Goal: Information Seeking & Learning: Learn about a topic

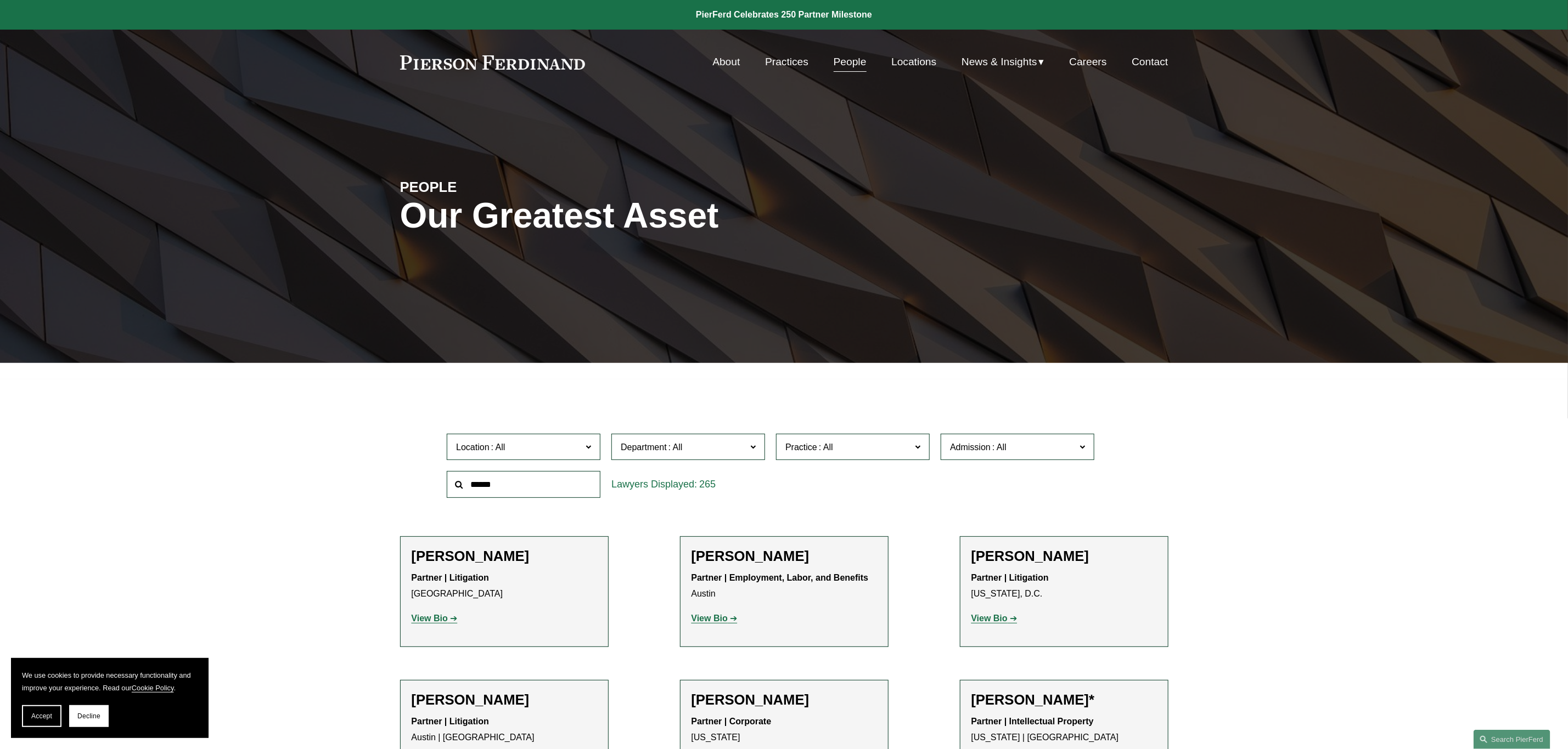
click at [471, 490] on input "text" at bounding box center [523, 485] width 153 height 27
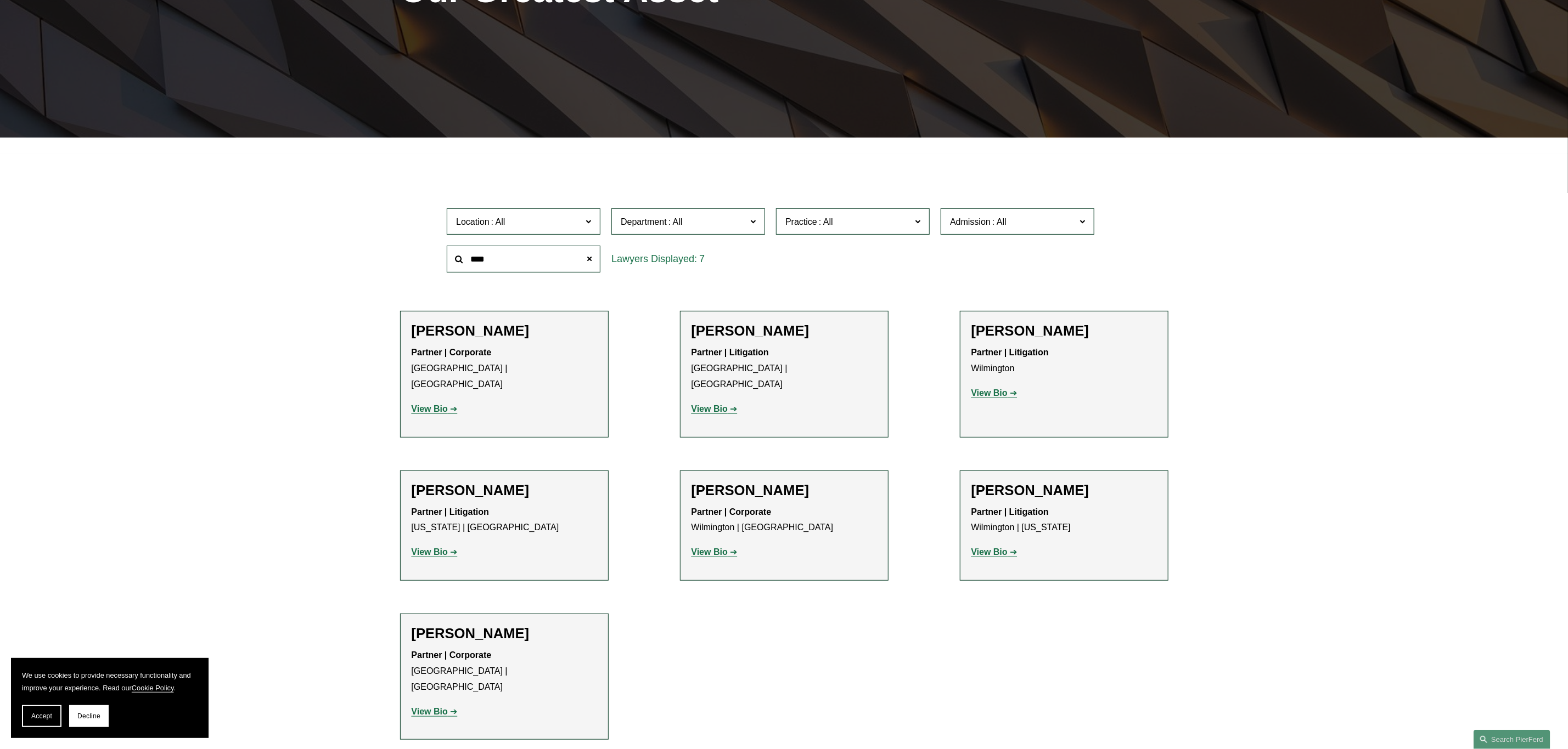
scroll to position [226, 0]
type input "****"
click at [430, 547] on strong "View Bio" at bounding box center [430, 551] width 37 height 9
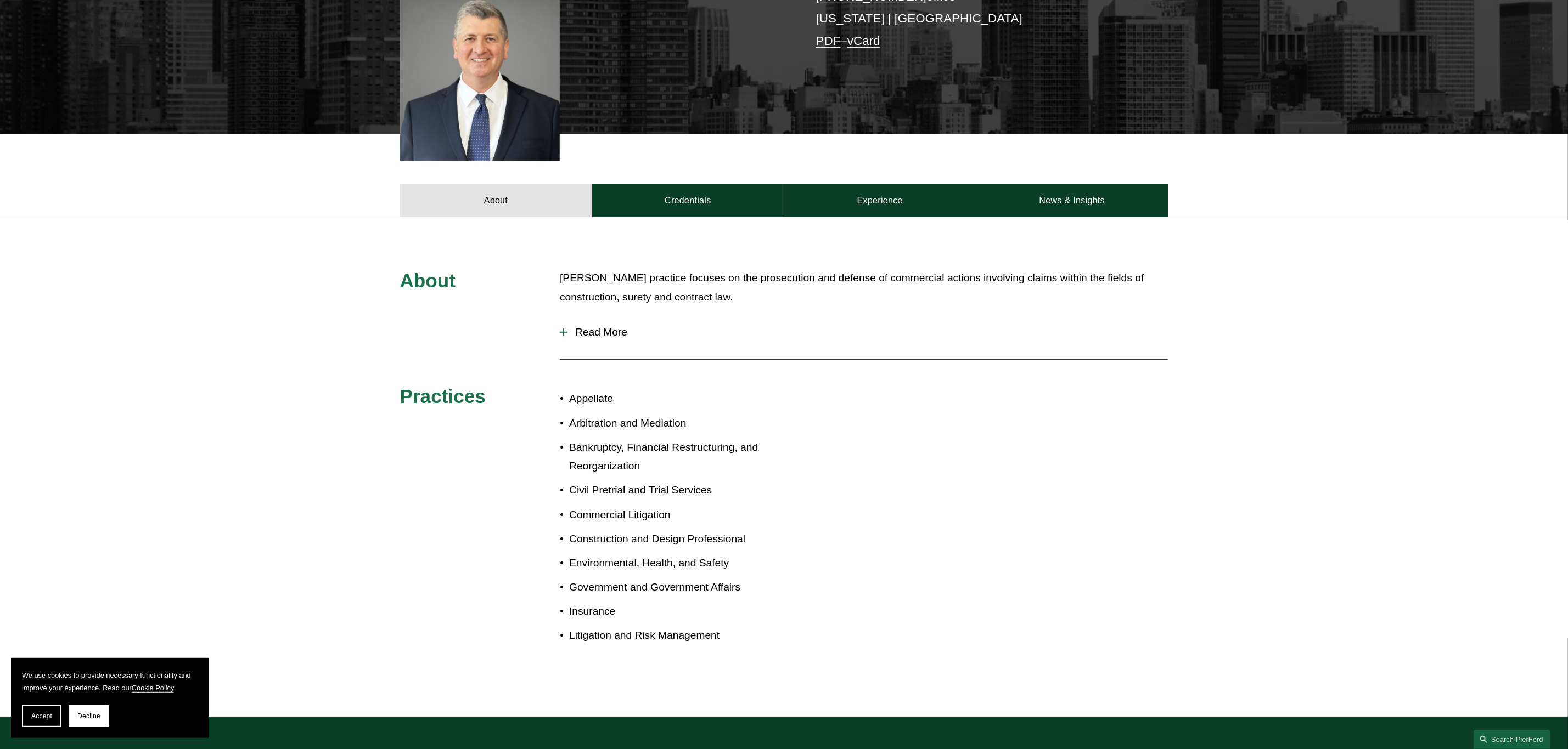
scroll to position [329, 0]
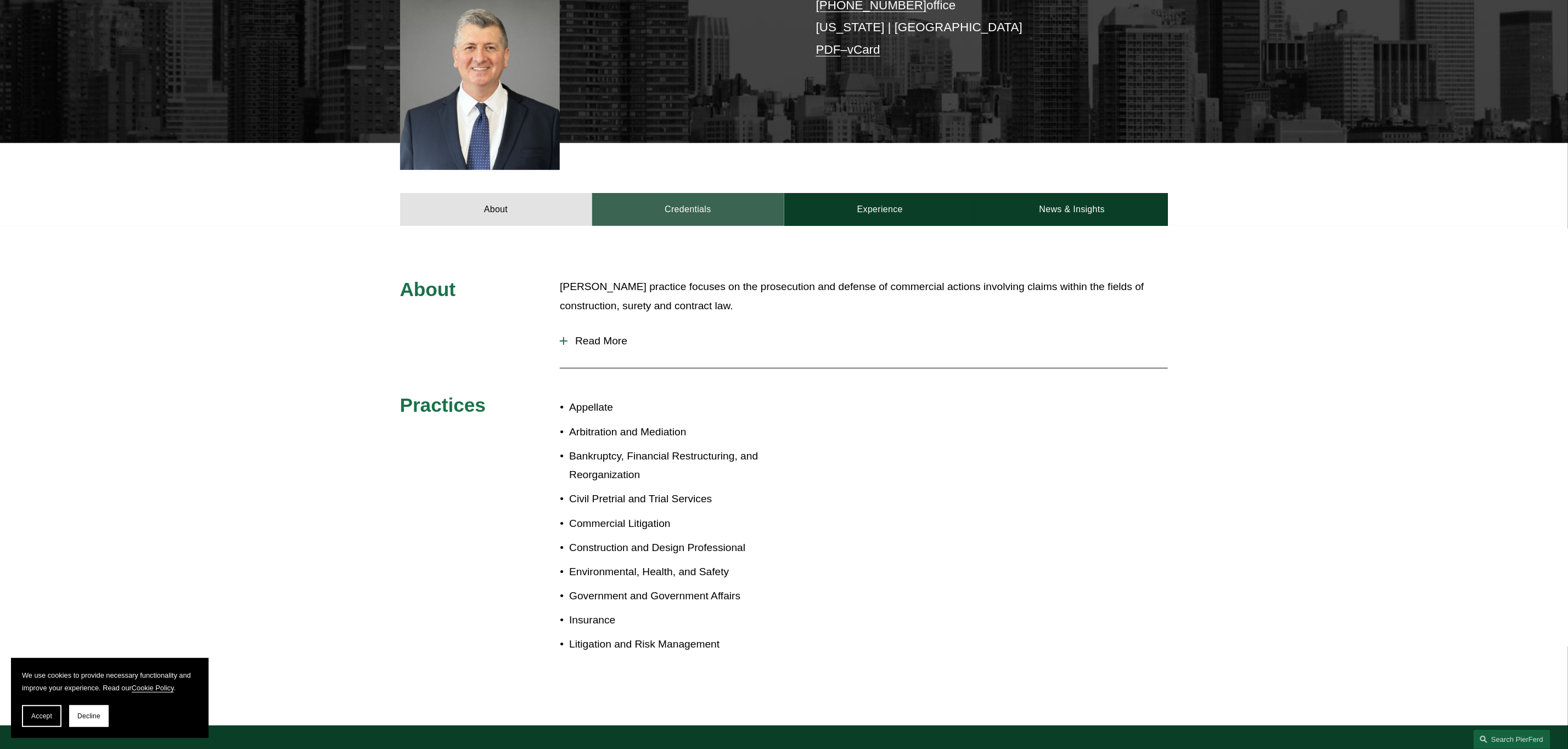
click at [697, 193] on link "Credentials" at bounding box center [688, 209] width 192 height 33
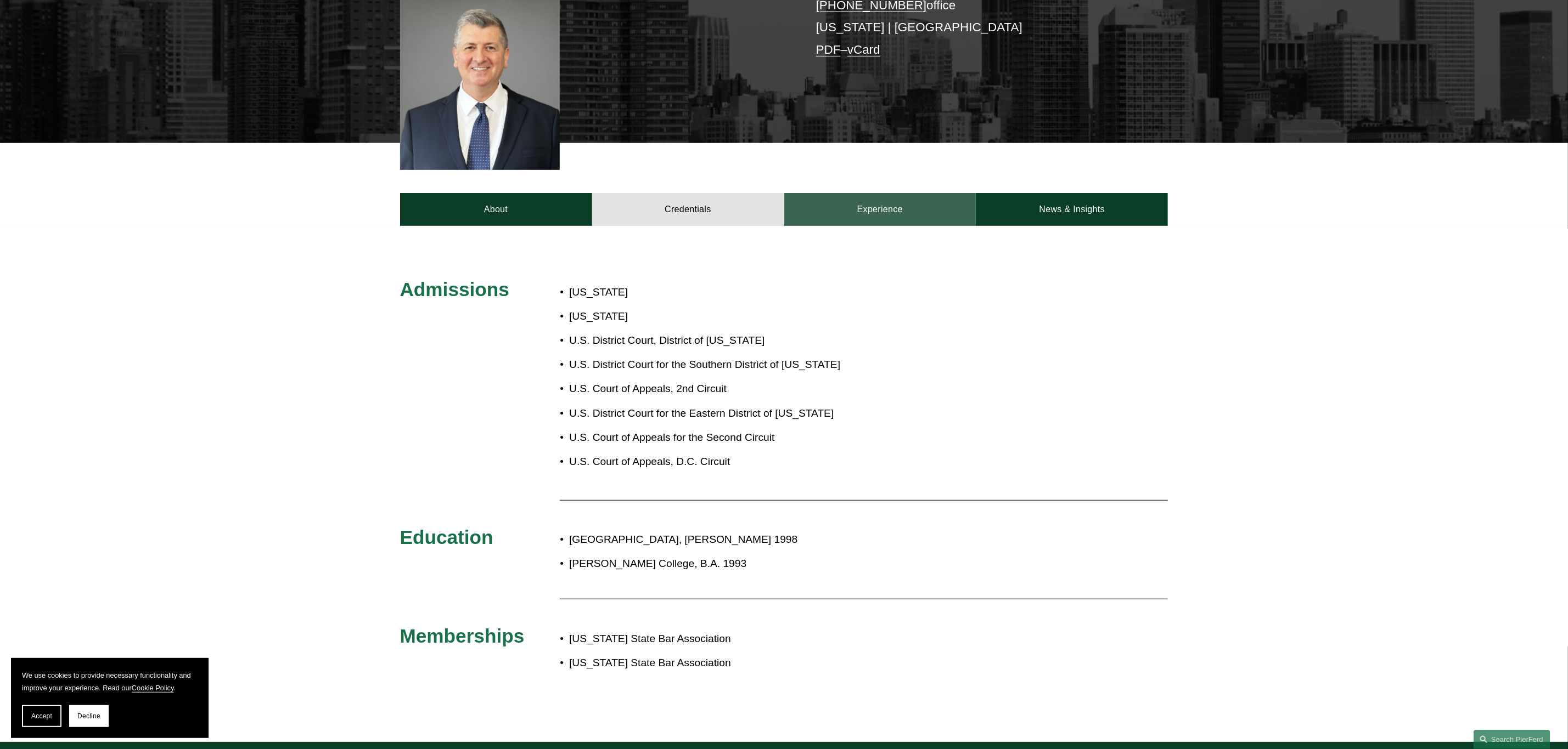
click at [882, 193] on link "Experience" at bounding box center [880, 209] width 192 height 33
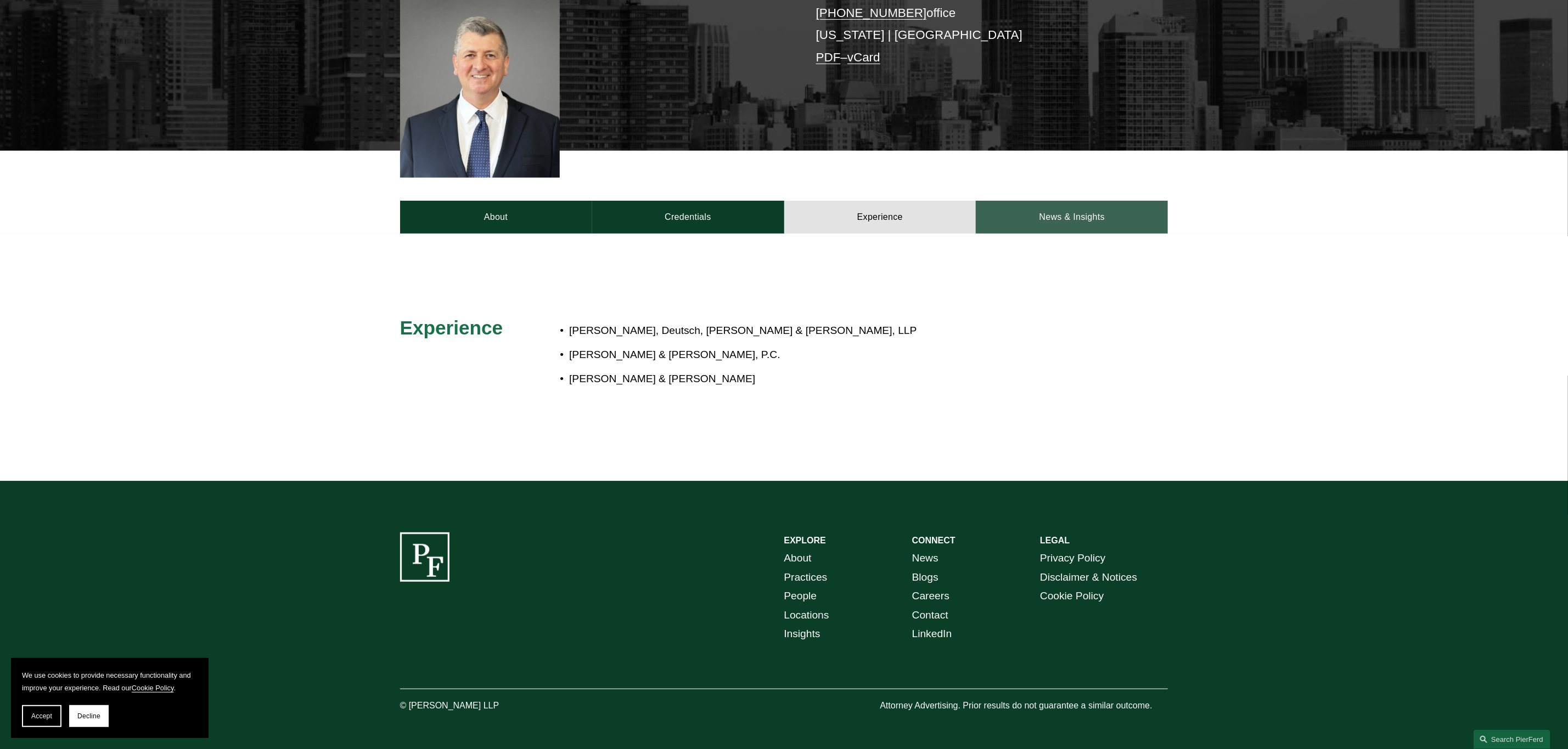
click at [1072, 205] on link "News & Insights" at bounding box center [1072, 217] width 192 height 33
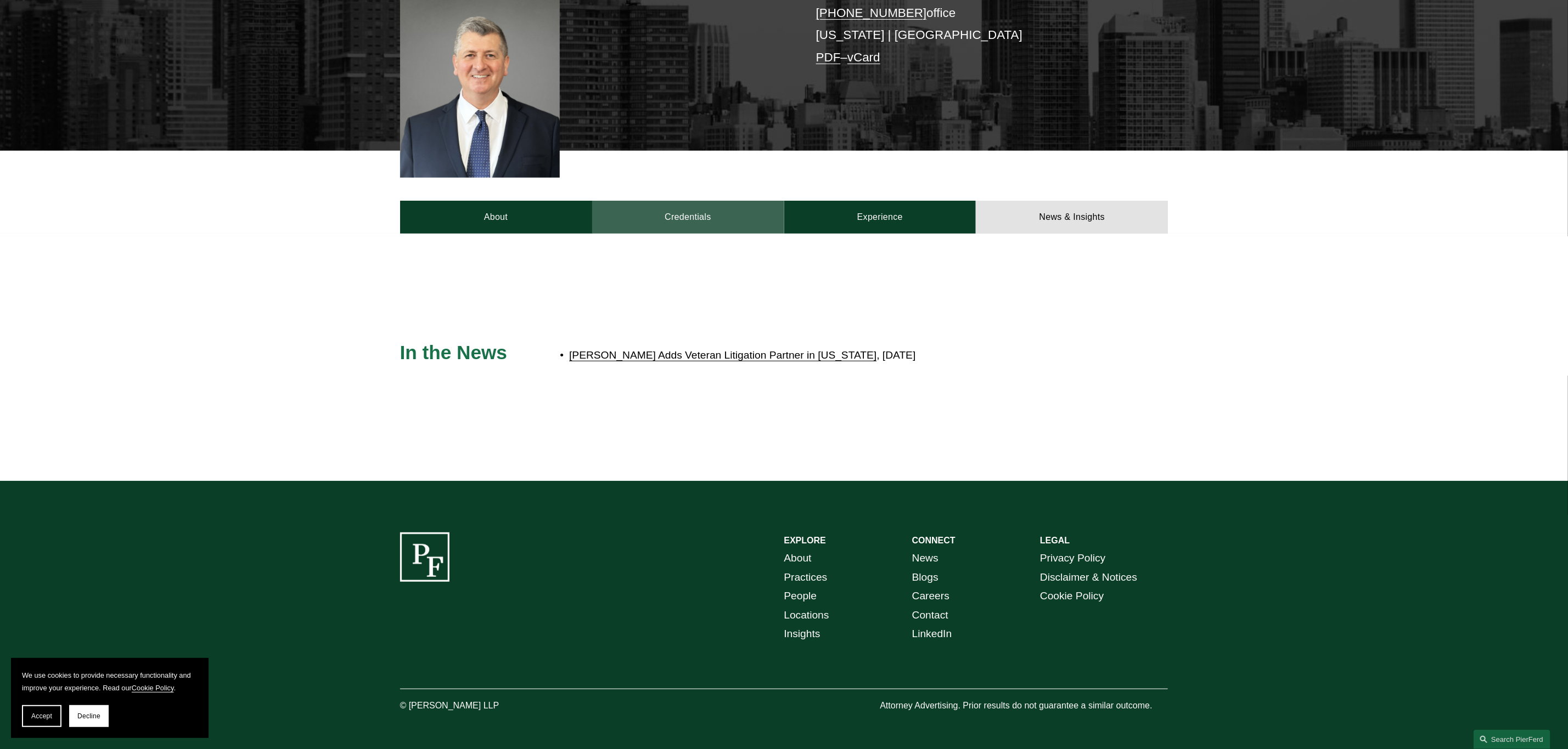
click at [651, 202] on link "Credentials" at bounding box center [688, 217] width 192 height 33
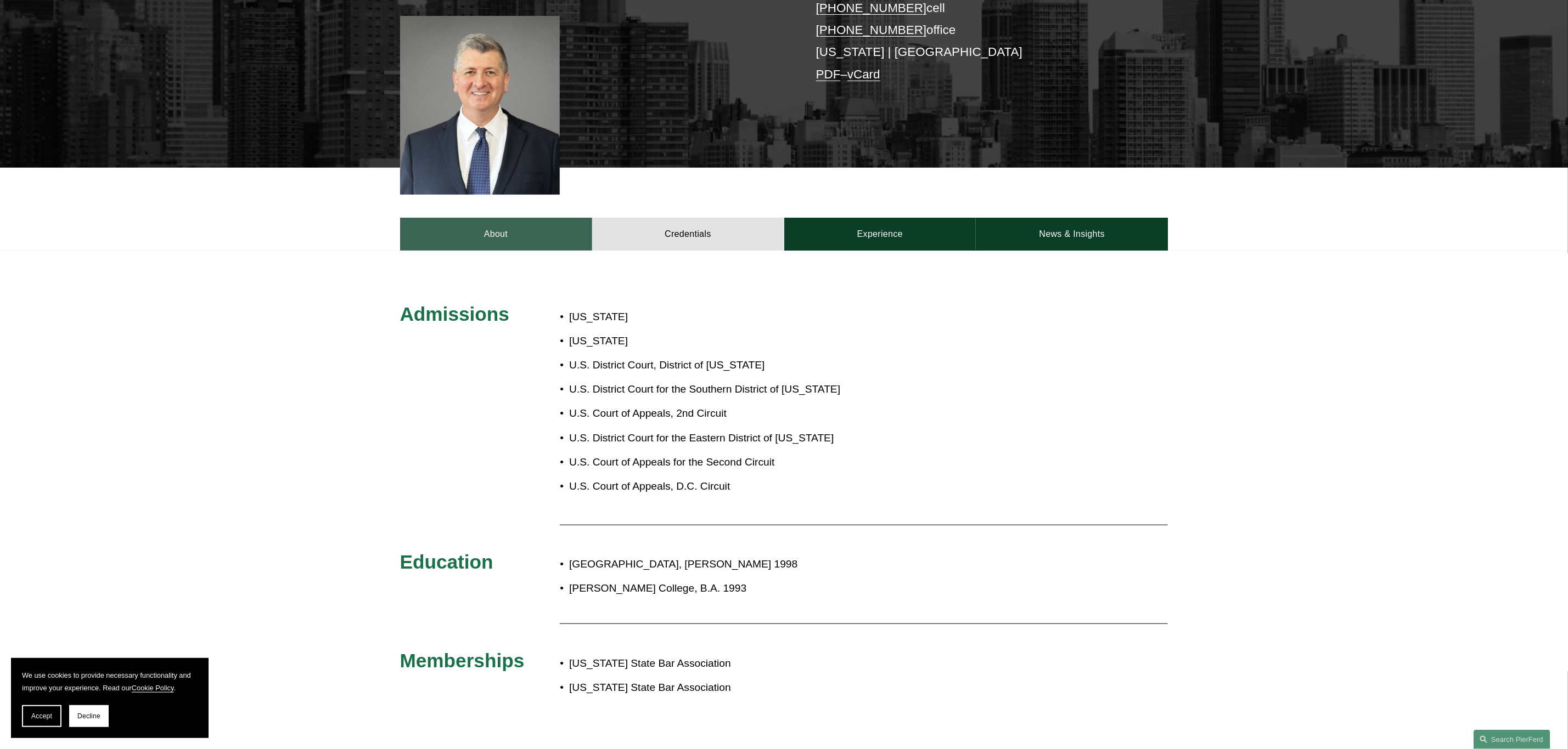
click at [486, 218] on link "About" at bounding box center [496, 234] width 192 height 33
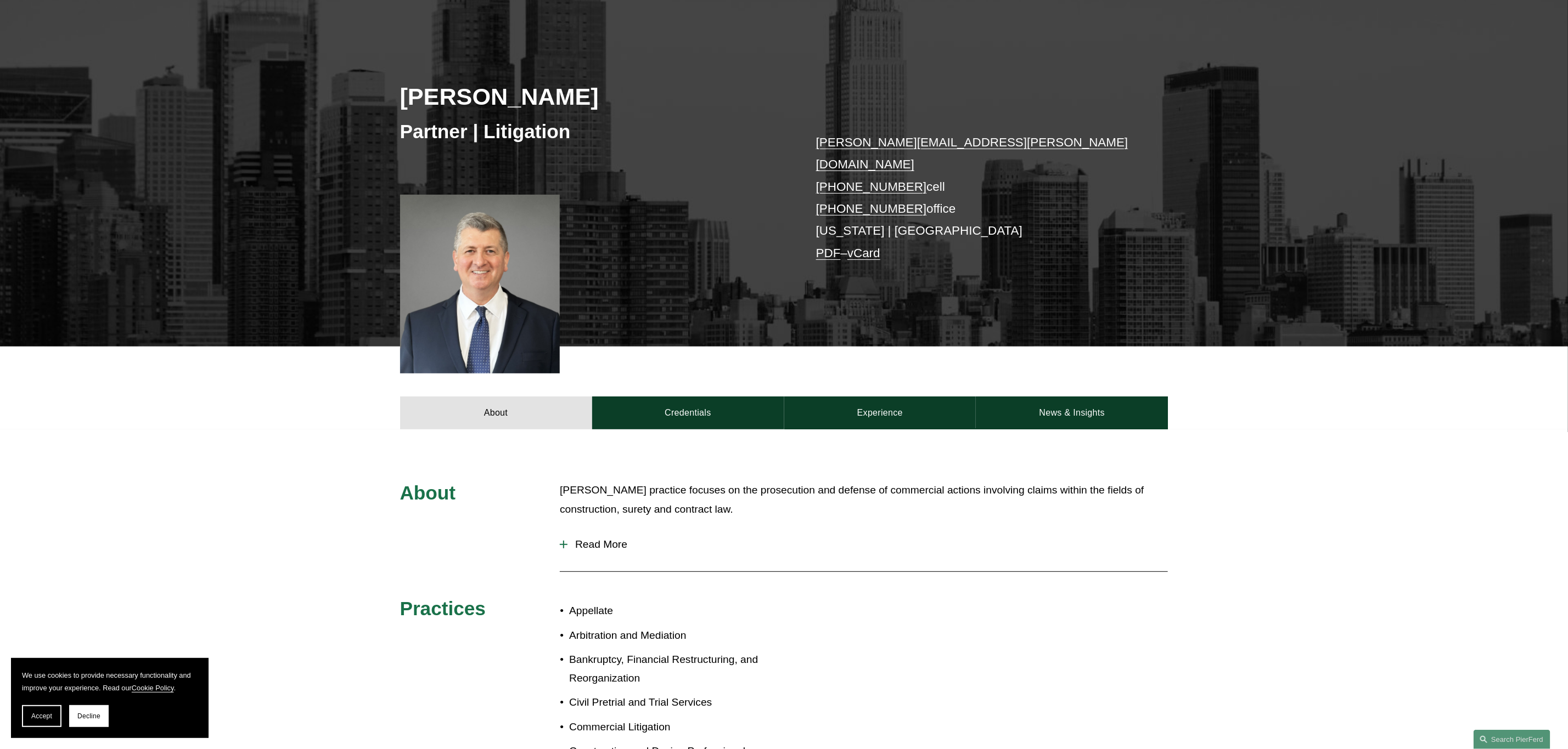
scroll to position [0, 0]
